Goal: Task Accomplishment & Management: Complete application form

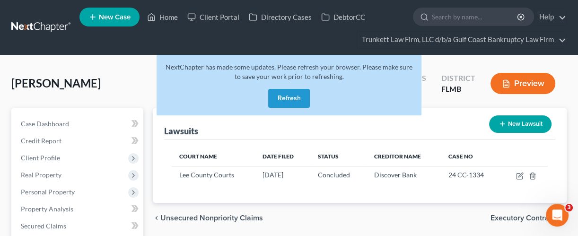
click at [290, 99] on button "Refresh" at bounding box center [289, 98] width 42 height 19
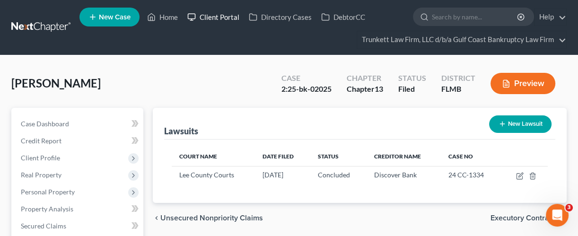
drag, startPoint x: 225, startPoint y: 14, endPoint x: 235, endPoint y: 15, distance: 10.4
click at [225, 14] on link "Client Portal" at bounding box center [212, 17] width 61 height 17
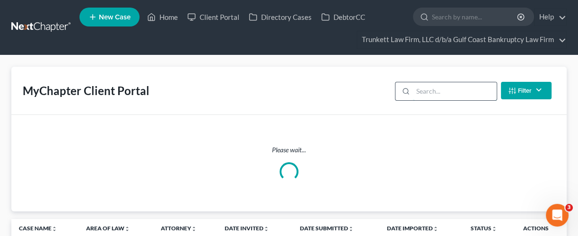
click at [429, 89] on input "search" at bounding box center [455, 91] width 84 height 18
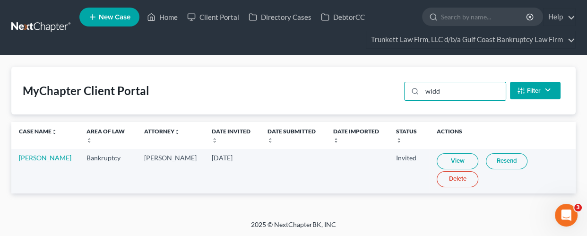
click at [453, 162] on link "View" at bounding box center [458, 161] width 42 height 16
click at [223, 17] on link "Client Portal" at bounding box center [212, 17] width 61 height 17
drag, startPoint x: 448, startPoint y: 91, endPoint x: 404, endPoint y: 95, distance: 44.1
click at [404, 95] on div "widd Filter Status Filter... Invited In Progress Ready To Review Reviewed Impor…" at bounding box center [482, 90] width 164 height 25
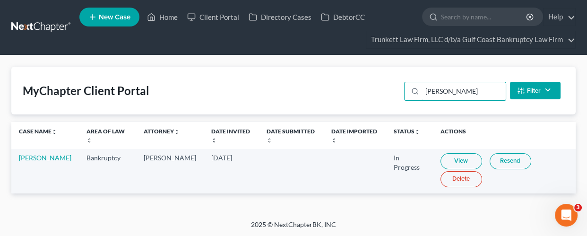
type input "[PERSON_NAME]"
click at [445, 162] on link "View" at bounding box center [462, 161] width 42 height 16
click at [165, 15] on link "Home" at bounding box center [162, 17] width 40 height 17
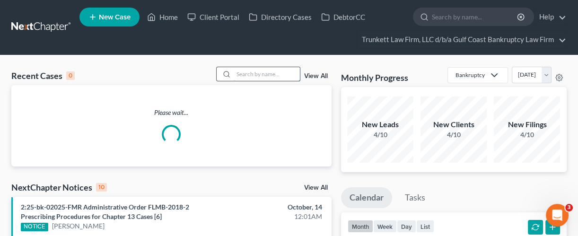
click at [276, 74] on input "search" at bounding box center [267, 74] width 66 height 14
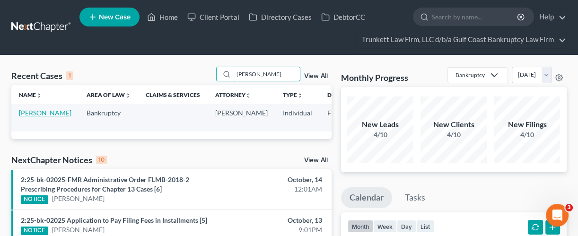
type input "[PERSON_NAME]"
click at [35, 117] on link "[PERSON_NAME]" at bounding box center [45, 113] width 52 height 8
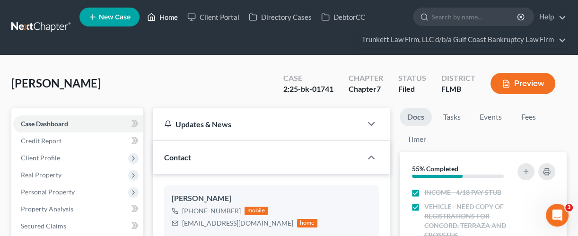
click at [164, 17] on link "Home" at bounding box center [162, 17] width 40 height 17
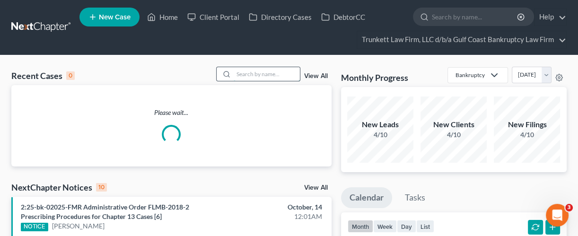
click at [271, 75] on input "search" at bounding box center [267, 74] width 66 height 14
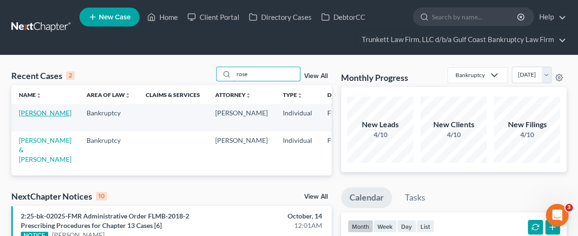
type input "rose"
click at [26, 117] on link "[PERSON_NAME]" at bounding box center [45, 113] width 52 height 8
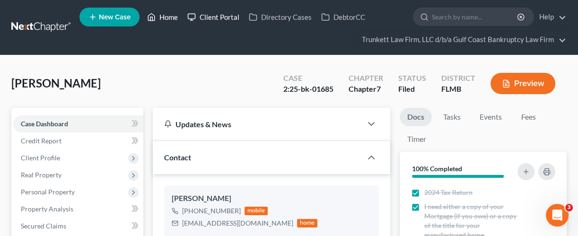
drag, startPoint x: 170, startPoint y: 15, endPoint x: 188, endPoint y: 23, distance: 19.7
click at [170, 15] on link "Home" at bounding box center [162, 17] width 40 height 17
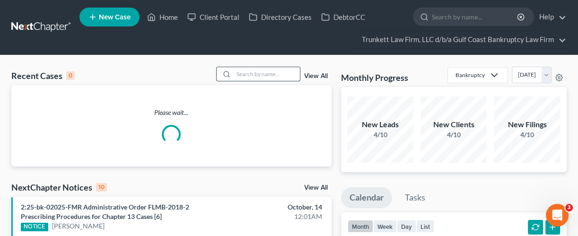
click at [294, 72] on input "search" at bounding box center [267, 74] width 66 height 14
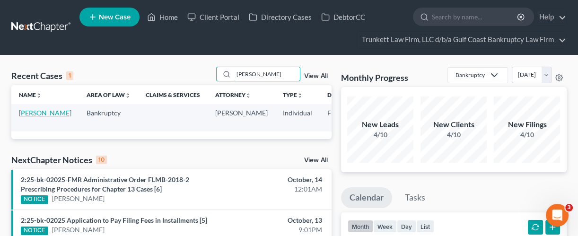
type input "[PERSON_NAME]"
click at [34, 117] on link "[PERSON_NAME]" at bounding box center [45, 113] width 52 height 8
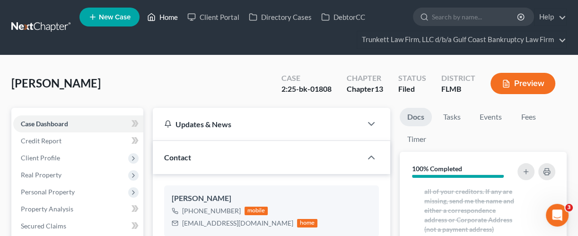
click at [166, 13] on link "Home" at bounding box center [162, 17] width 40 height 17
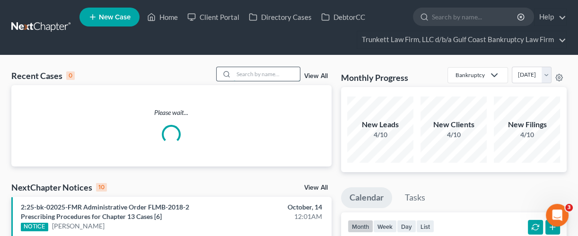
click at [292, 74] on input "search" at bounding box center [267, 74] width 66 height 14
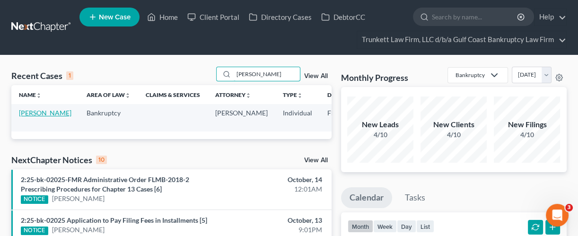
type input "[PERSON_NAME]"
click at [21, 117] on link "[PERSON_NAME]" at bounding box center [45, 113] width 52 height 8
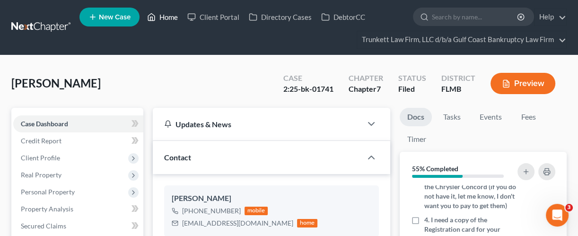
click at [167, 19] on link "Home" at bounding box center [162, 17] width 40 height 17
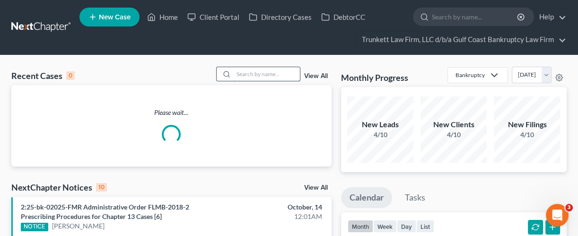
click at [266, 74] on input "search" at bounding box center [267, 74] width 66 height 14
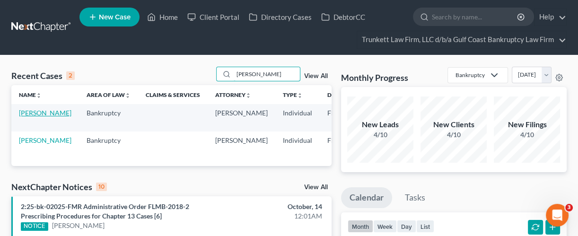
type input "[PERSON_NAME]"
click at [29, 113] on link "[PERSON_NAME]" at bounding box center [45, 113] width 52 height 8
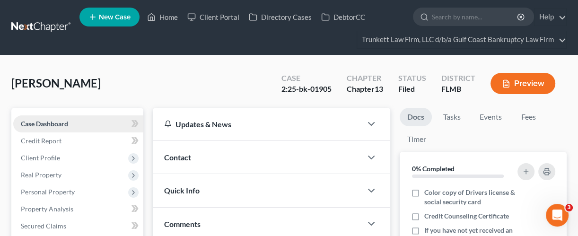
click at [50, 124] on span "Case Dashboard" at bounding box center [44, 124] width 47 height 8
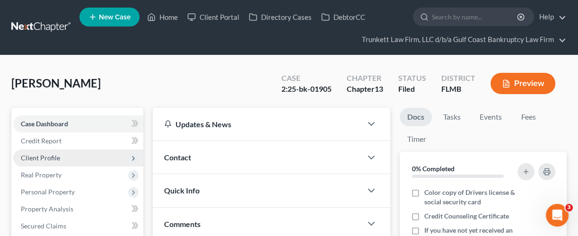
click at [41, 155] on span "Client Profile" at bounding box center [40, 158] width 39 height 8
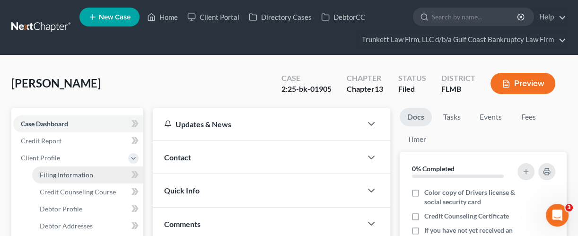
click at [53, 173] on span "Filing Information" at bounding box center [66, 175] width 53 height 8
select select "1"
select select "0"
select select "3"
select select "9"
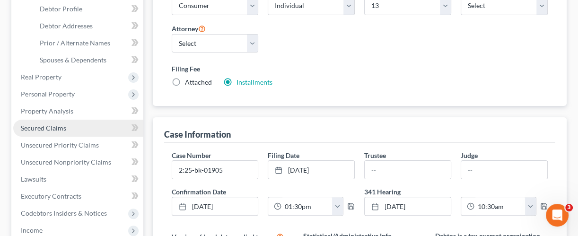
scroll to position [252, 0]
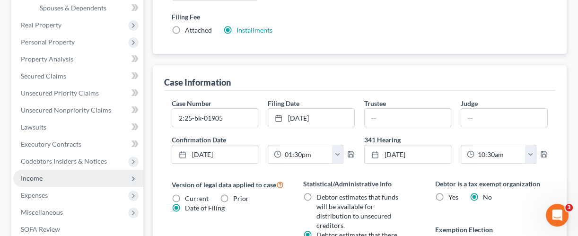
click at [47, 177] on span "Income" at bounding box center [78, 178] width 130 height 17
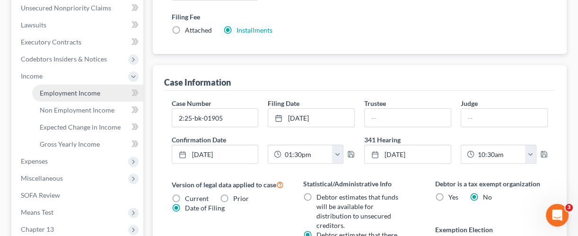
click at [72, 91] on span "Employment Income" at bounding box center [70, 93] width 61 height 8
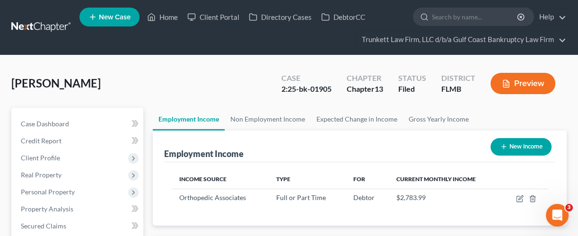
scroll to position [168, 230]
click at [251, 118] on link "Non Employment Income" at bounding box center [268, 119] width 86 height 23
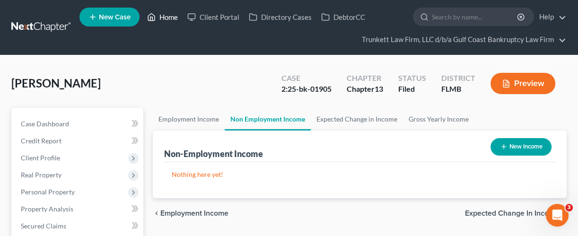
click at [168, 15] on link "Home" at bounding box center [162, 17] width 40 height 17
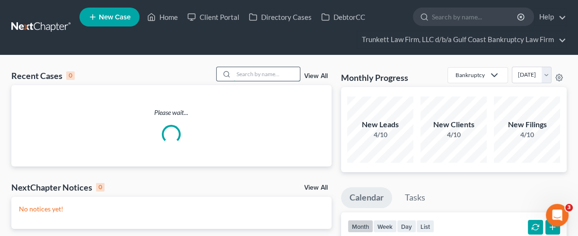
click at [245, 73] on input "search" at bounding box center [267, 74] width 66 height 14
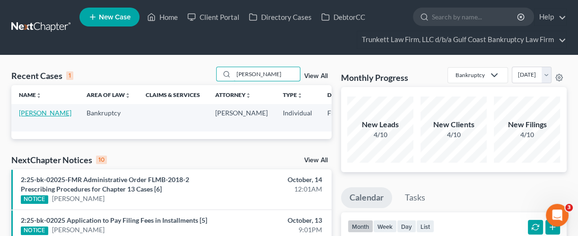
type input "[PERSON_NAME]"
click at [31, 117] on link "[PERSON_NAME]" at bounding box center [45, 113] width 52 height 8
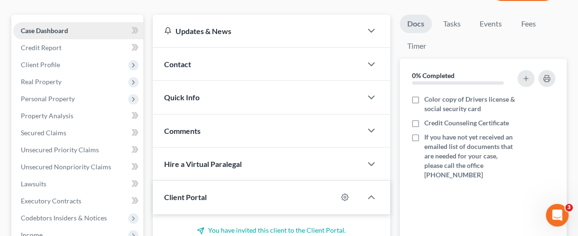
scroll to position [126, 0]
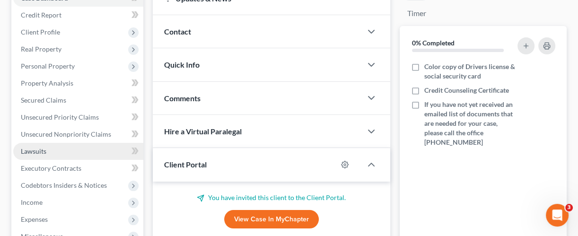
click at [46, 150] on span "Lawsuits" at bounding box center [34, 151] width 26 height 8
